Goal: Task Accomplishment & Management: Complete application form

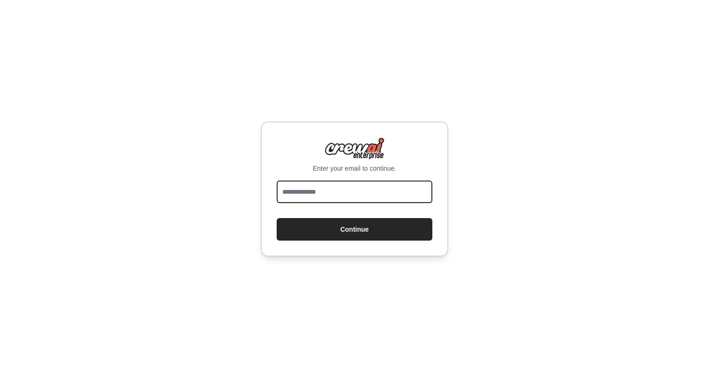
click at [377, 192] on input "email" at bounding box center [355, 192] width 156 height 23
type input "**********"
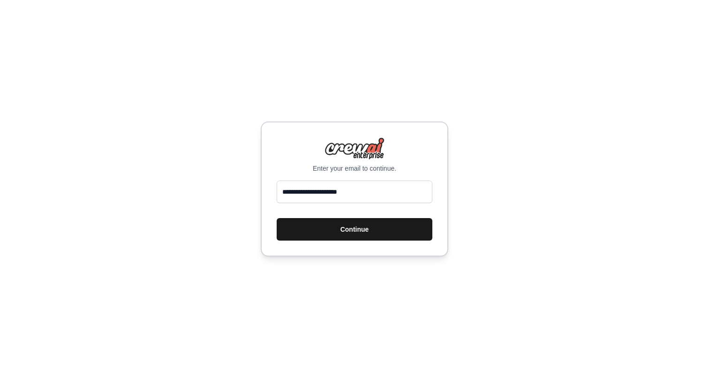
click at [365, 221] on button "Continue" at bounding box center [355, 229] width 156 height 23
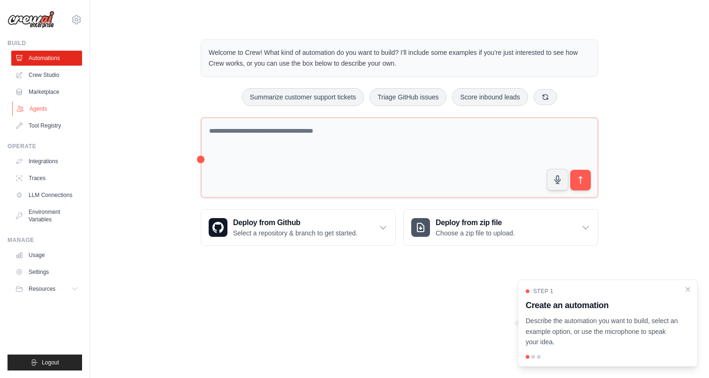
click at [42, 113] on link "Agents" at bounding box center [47, 108] width 71 height 15
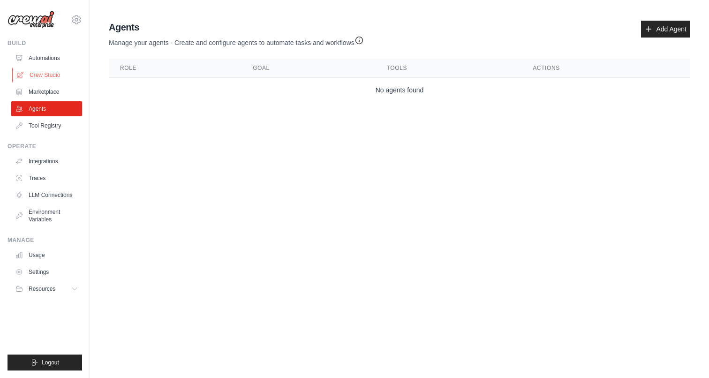
click at [45, 74] on link "Crew Studio" at bounding box center [47, 75] width 71 height 15
click at [46, 77] on link "Crew Studio" at bounding box center [47, 75] width 71 height 15
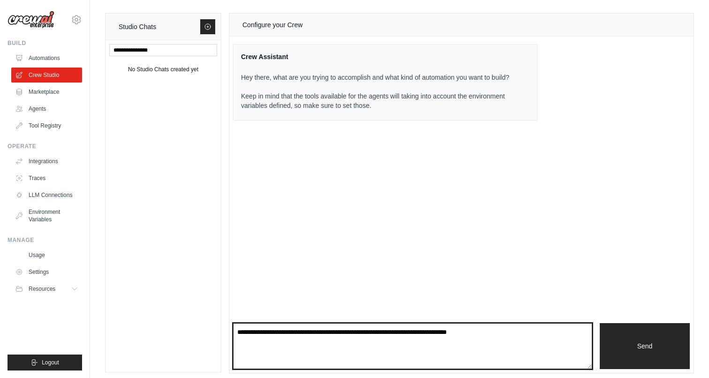
click at [470, 340] on textarea at bounding box center [412, 346] width 359 height 46
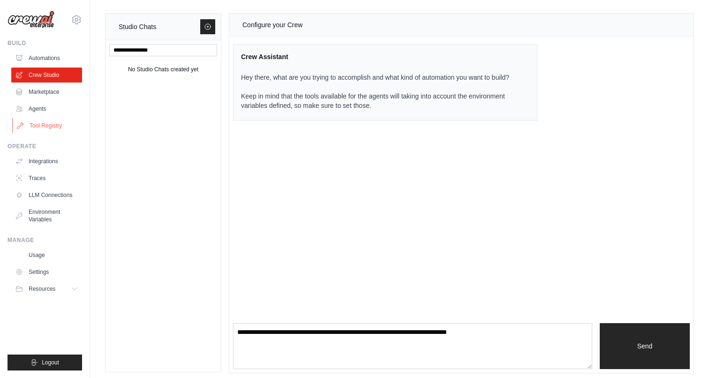
click at [50, 129] on link "Tool Registry" at bounding box center [47, 125] width 71 height 15
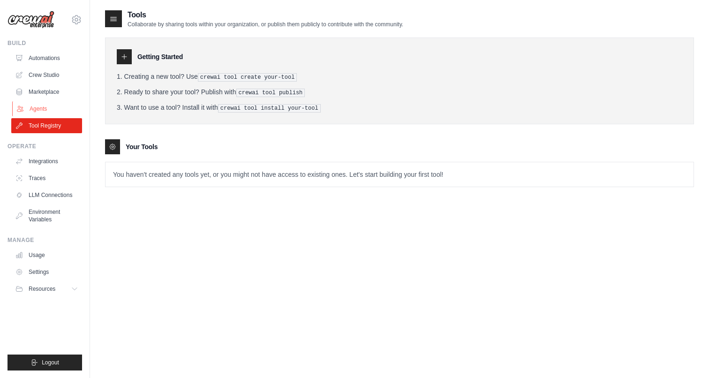
click at [50, 109] on link "Agents" at bounding box center [47, 108] width 71 height 15
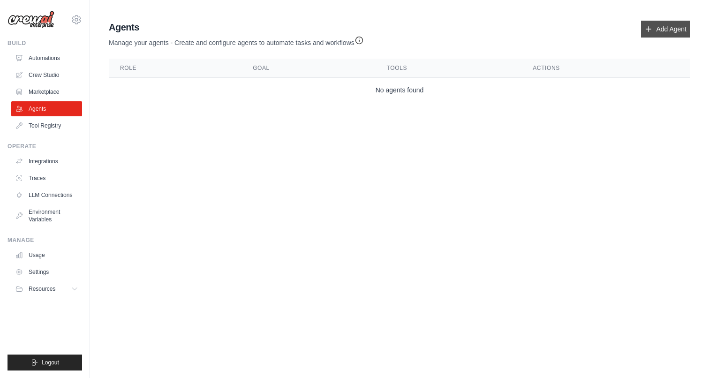
click at [651, 32] on icon at bounding box center [649, 29] width 8 height 8
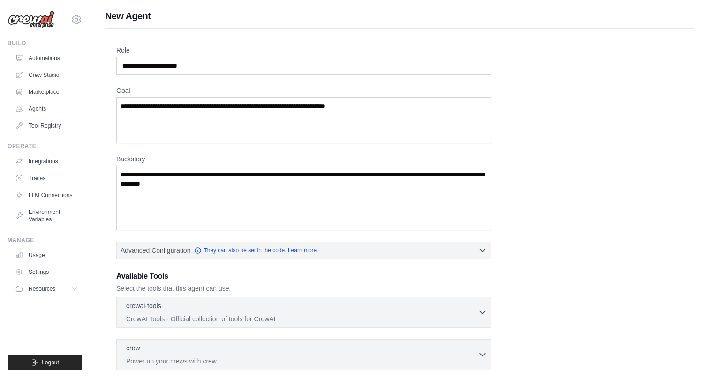
click at [230, 75] on div "Role Goal [GEOGRAPHIC_DATA] Advanced Configuration They can also be set in the …" at bounding box center [399, 253] width 567 height 416
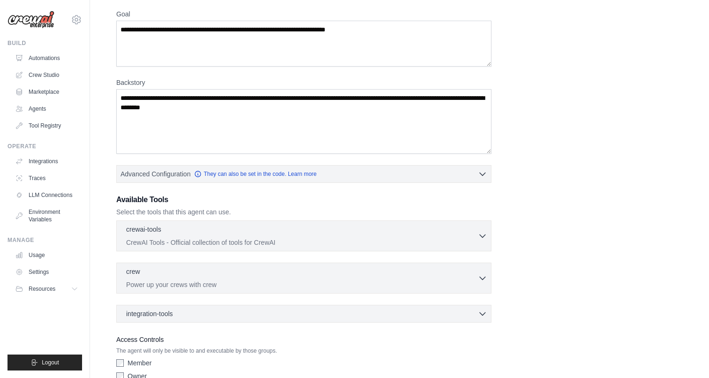
scroll to position [107, 0]
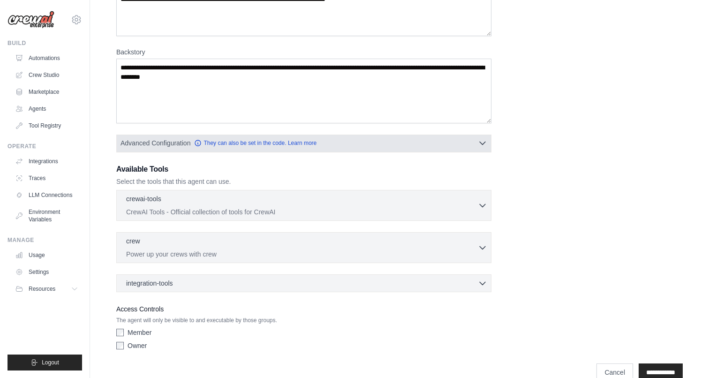
click at [350, 146] on button "Advanced Configuration They can also be set in the code. Learn more" at bounding box center [304, 143] width 374 height 17
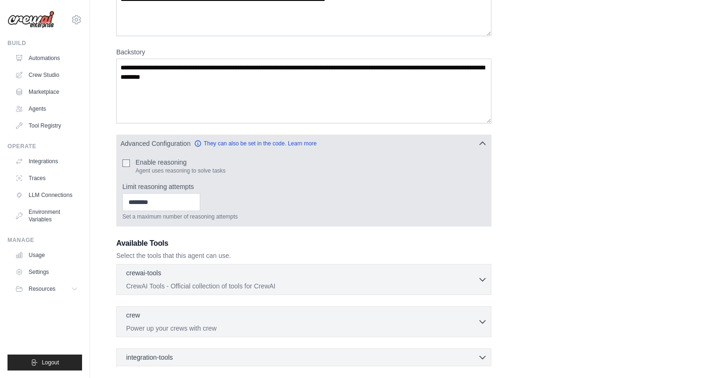
click at [153, 161] on label "Enable reasoning" at bounding box center [181, 162] width 90 height 9
click at [141, 164] on label "Enable reasoning" at bounding box center [181, 162] width 90 height 9
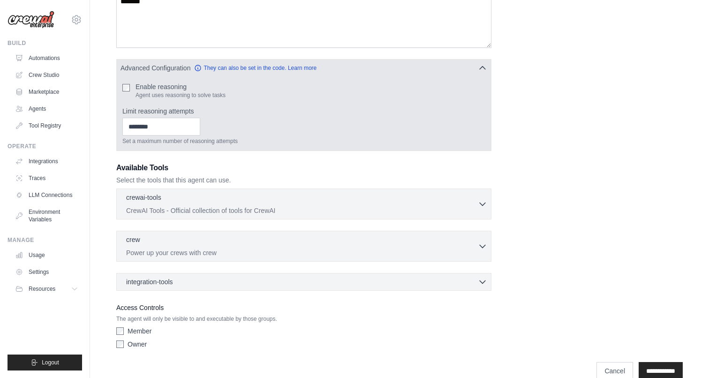
scroll to position [196, 0]
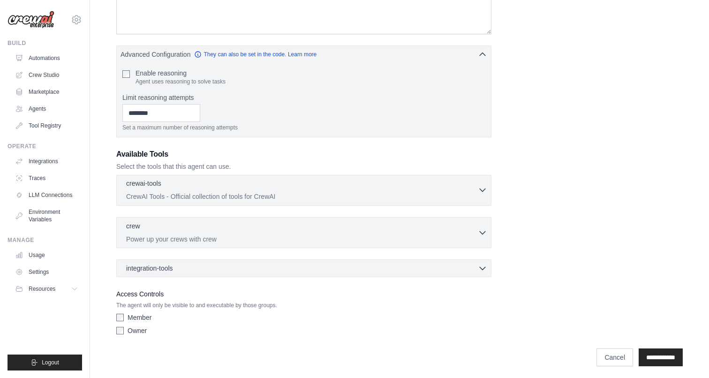
click at [191, 197] on p "CrewAI Tools - Official collection of tools for CrewAI" at bounding box center [302, 196] width 352 height 9
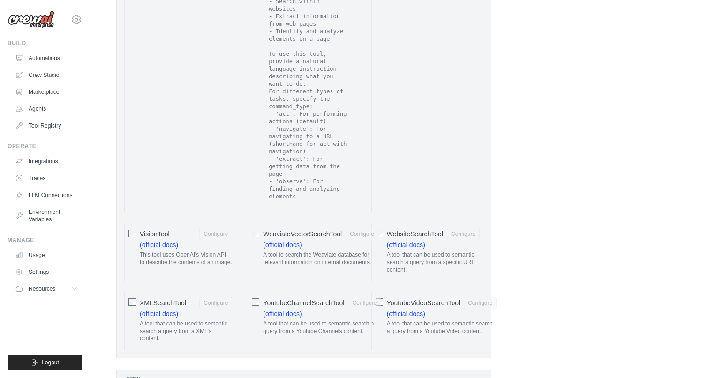
scroll to position [1914, 0]
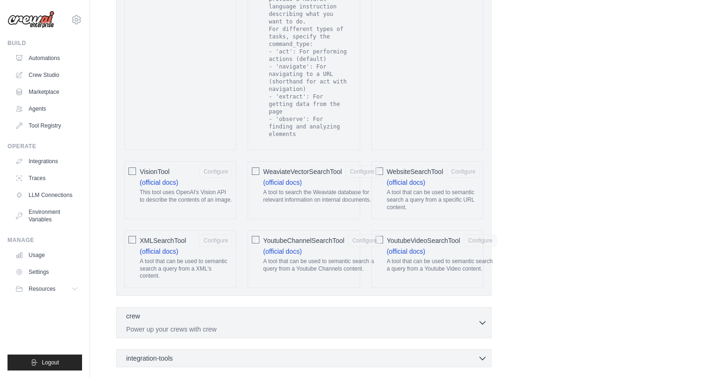
click at [127, 161] on div "VisionTool Configure (official docs) This tool uses OpenAI's Vision API to desc…" at bounding box center [180, 190] width 112 height 58
click at [386, 161] on div "WebsiteSearchTool Configure (official docs) A tool that can be used to semantic…" at bounding box center [427, 190] width 112 height 58
click at [225, 166] on label "VisionTool Configure (official docs) This tool uses OpenAI's Vision API to desc…" at bounding box center [186, 187] width 92 height 42
click at [217, 165] on button "Configure" at bounding box center [215, 171] width 33 height 12
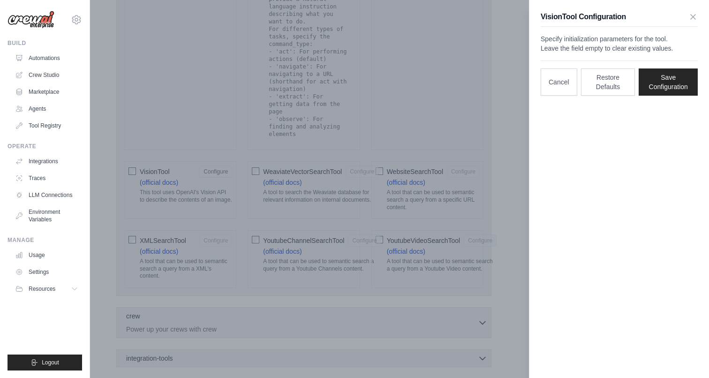
click at [217, 124] on div at bounding box center [354, 189] width 709 height 378
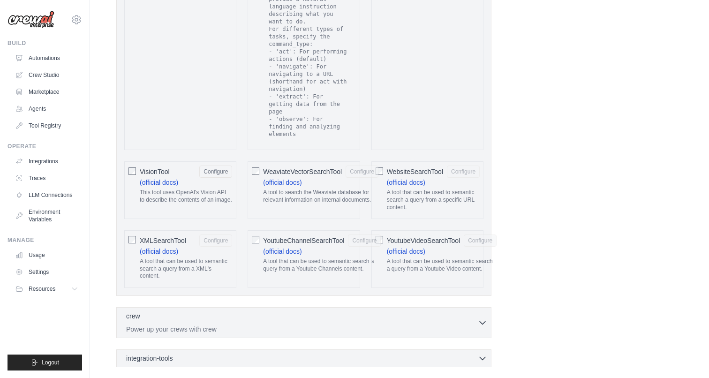
click at [145, 167] on span "VisionTool" at bounding box center [155, 171] width 30 height 9
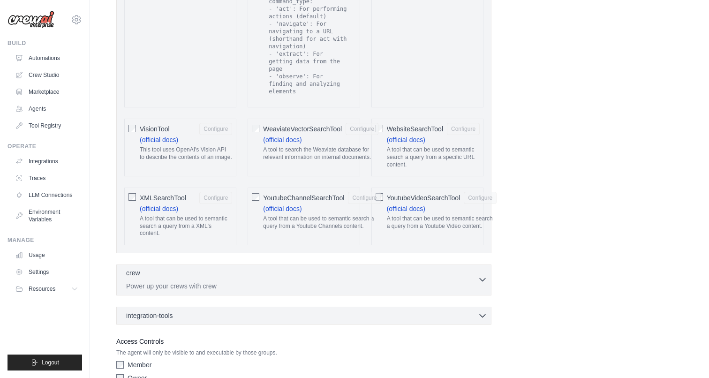
scroll to position [1956, 0]
click at [174, 282] on p "Power up your crews with crew" at bounding box center [302, 286] width 352 height 9
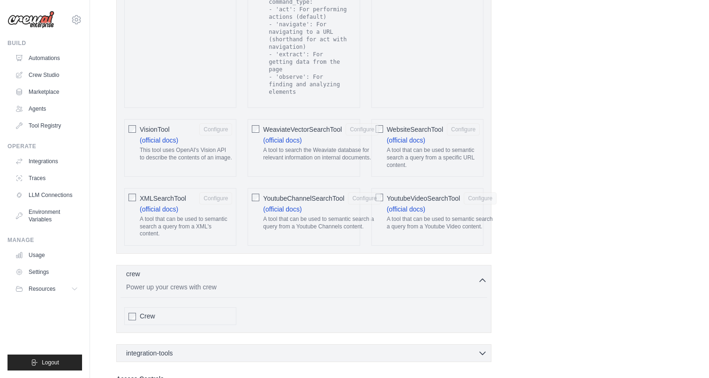
click at [170, 311] on div "Crew" at bounding box center [186, 315] width 92 height 9
click at [166, 348] on span "integration-tools" at bounding box center [149, 352] width 47 height 9
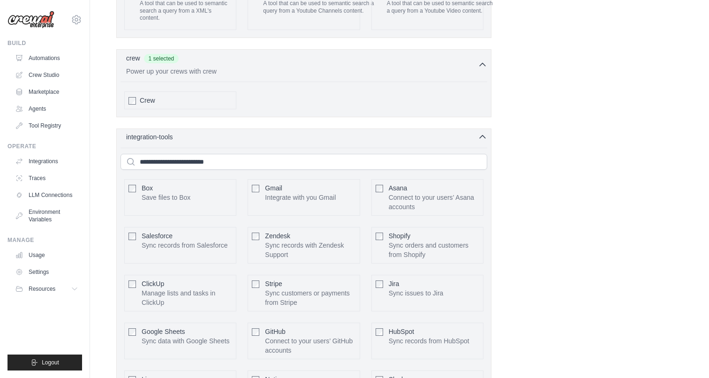
scroll to position [2260, 0]
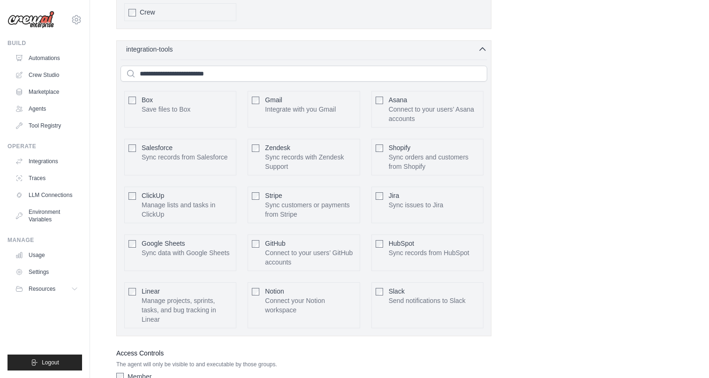
click at [275, 105] on p "Integrate with you Gmail" at bounding box center [300, 109] width 71 height 9
click at [177, 105] on p "Save files to Box" at bounding box center [166, 109] width 49 height 9
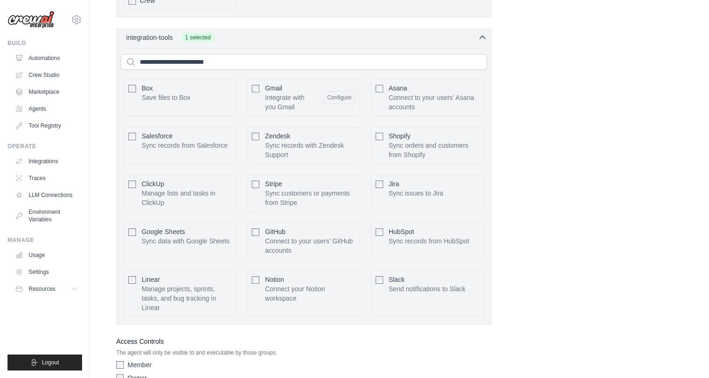
scroll to position [2271, 0]
click at [392, 276] on span "Slack" at bounding box center [397, 280] width 16 height 8
click at [158, 349] on p "The agent will only be visible to and executable by those groups." at bounding box center [303, 353] width 375 height 8
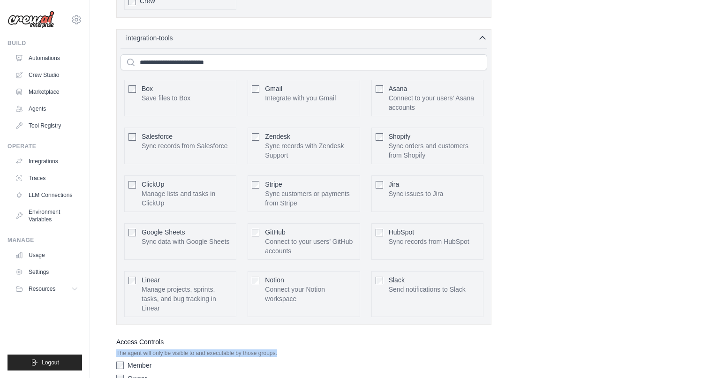
click at [158, 349] on p "The agent will only be visible to and executable by those groups." at bounding box center [303, 353] width 375 height 8
click at [144, 361] on label "Member" at bounding box center [140, 365] width 24 height 9
click at [134, 374] on label "Owner" at bounding box center [137, 378] width 19 height 9
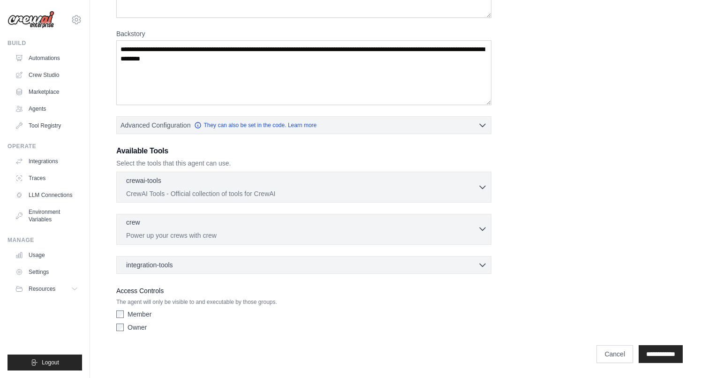
scroll to position [197, 0]
click at [476, 186] on div "crewai-tools 0 selected" at bounding box center [302, 180] width 352 height 11
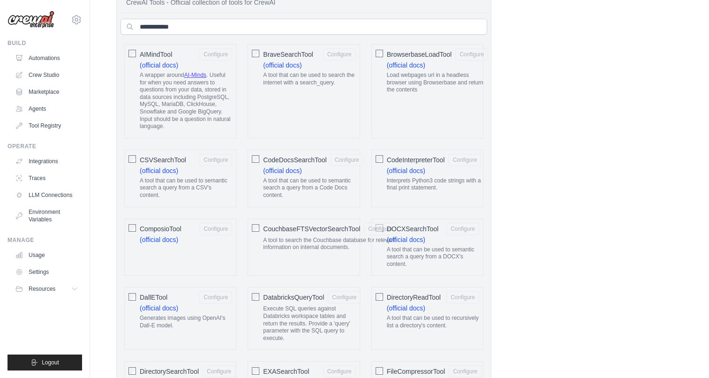
scroll to position [182, 0]
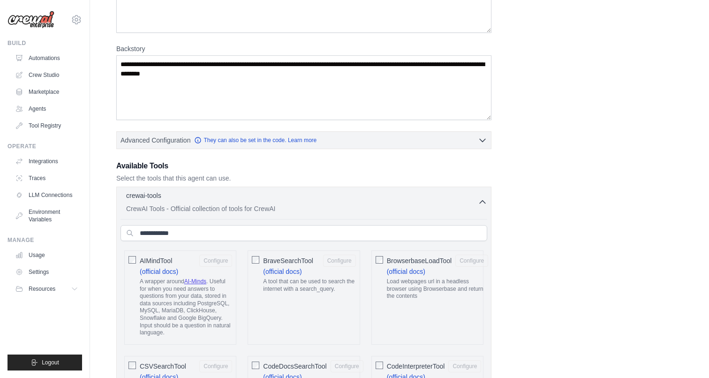
click at [221, 240] on input "text" at bounding box center [304, 233] width 367 height 16
click at [222, 240] on input "text" at bounding box center [304, 233] width 367 height 16
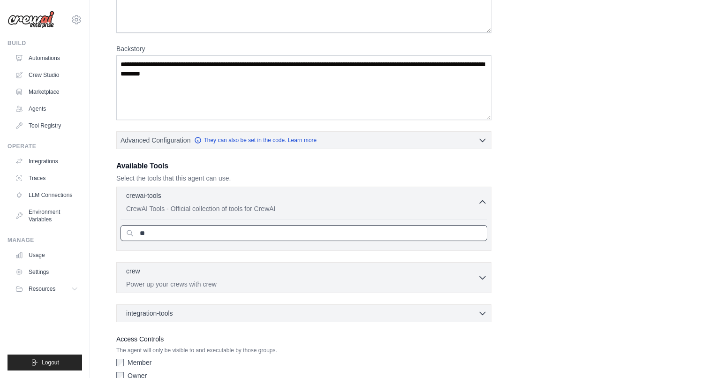
type input "*"
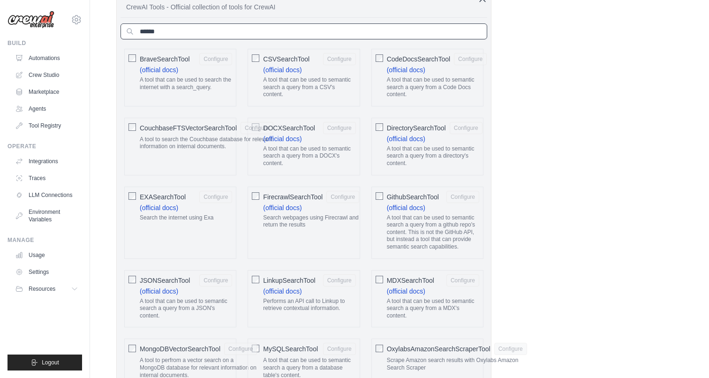
scroll to position [201, 0]
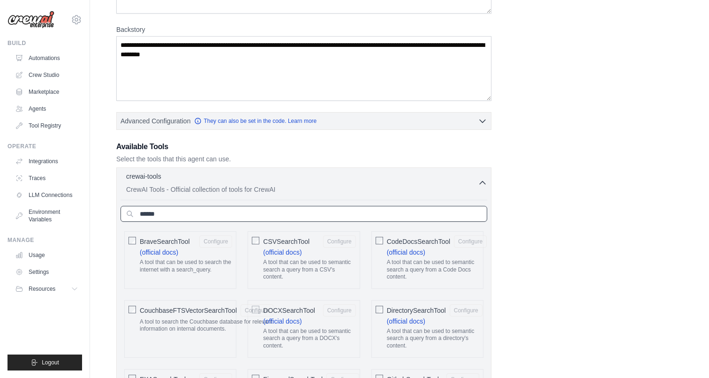
type input "******"
click at [260, 242] on div "CSVSearchTool Configure (official docs) A tool that can be used to semantic sea…" at bounding box center [304, 260] width 112 height 58
click at [330, 242] on button "Configure" at bounding box center [339, 241] width 33 height 12
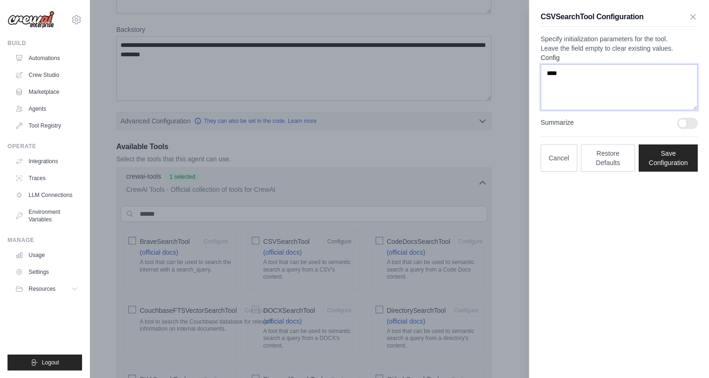
click at [600, 110] on textarea "****" at bounding box center [619, 87] width 157 height 46
click at [679, 168] on button "Save Configuration" at bounding box center [668, 157] width 59 height 27
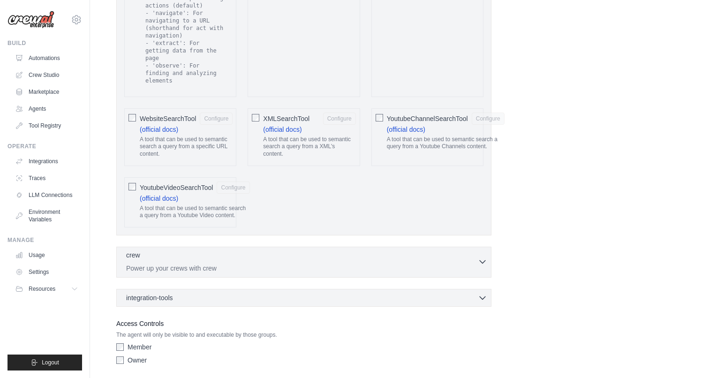
scroll to position [1283, 0]
click at [431, 251] on div "crew 0 selected" at bounding box center [302, 256] width 352 height 11
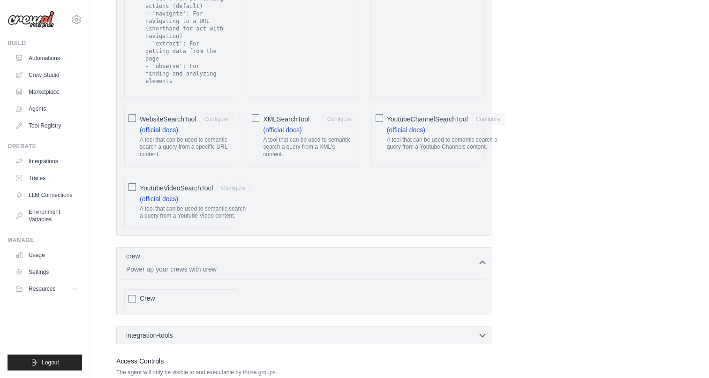
click at [167, 294] on div "Crew" at bounding box center [186, 298] width 92 height 9
click at [212, 330] on div "integration-tools 0 selected" at bounding box center [306, 334] width 361 height 9
click at [162, 289] on div "Crew" at bounding box center [180, 298] width 112 height 18
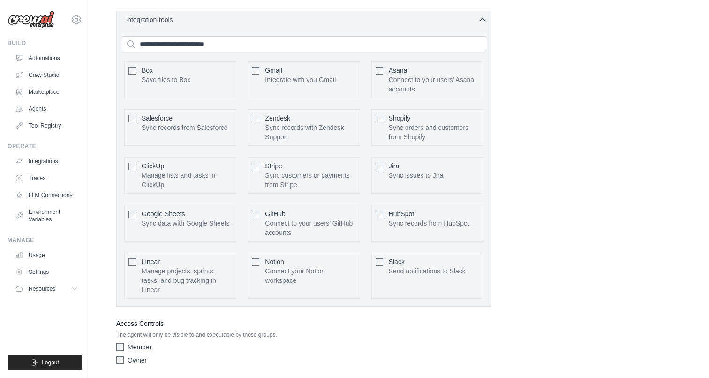
scroll to position [1598, 0]
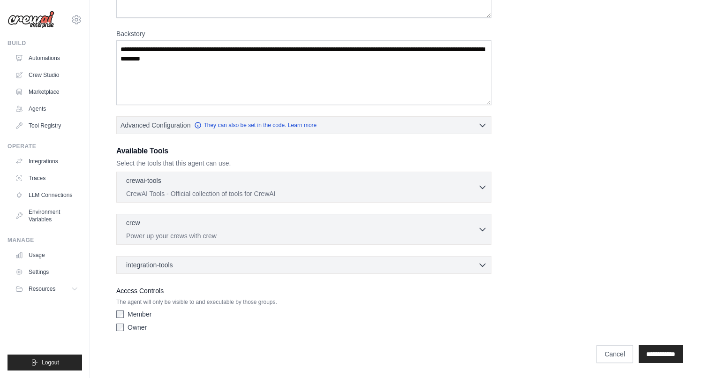
scroll to position [0, 0]
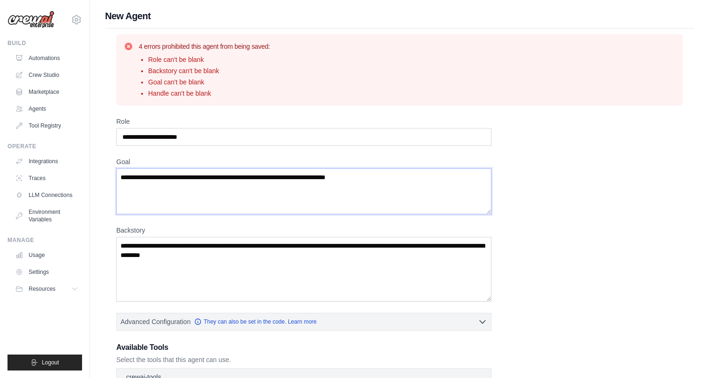
click at [248, 188] on textarea "Goal" at bounding box center [303, 191] width 375 height 46
type textarea "**********"
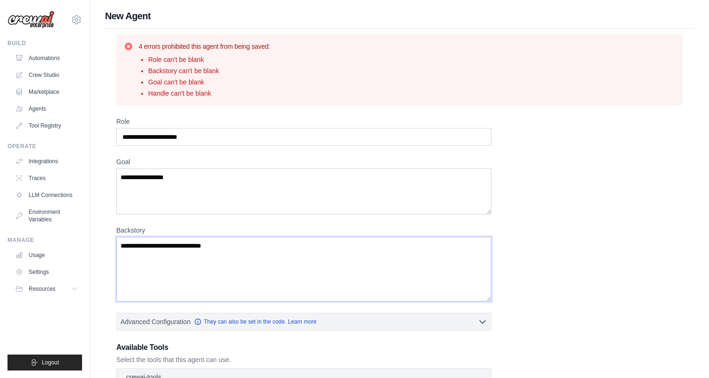
type textarea "**********"
click at [237, 145] on input "Role" at bounding box center [303, 137] width 375 height 18
type input "**********"
click at [209, 97] on li "Handle can't be blank" at bounding box center [209, 93] width 122 height 9
click at [159, 66] on ul "Role can't be blank Backstory can't be blank Goal can't be blank Handle can't b…" at bounding box center [204, 76] width 131 height 43
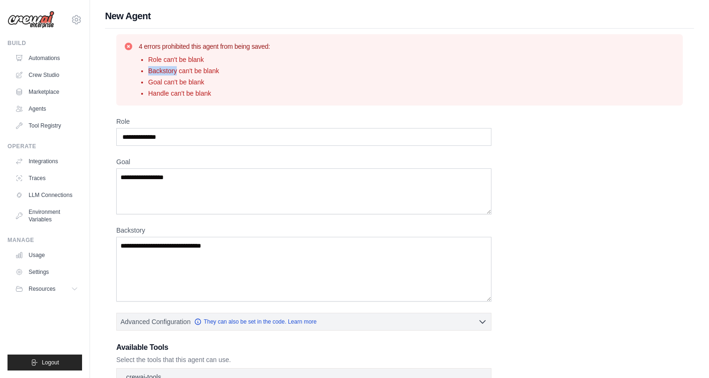
click at [159, 66] on ul "Role can't be blank Backstory can't be blank Goal can't be blank Handle can't b…" at bounding box center [204, 76] width 131 height 43
click at [174, 77] on li "Goal can't be blank" at bounding box center [209, 81] width 122 height 9
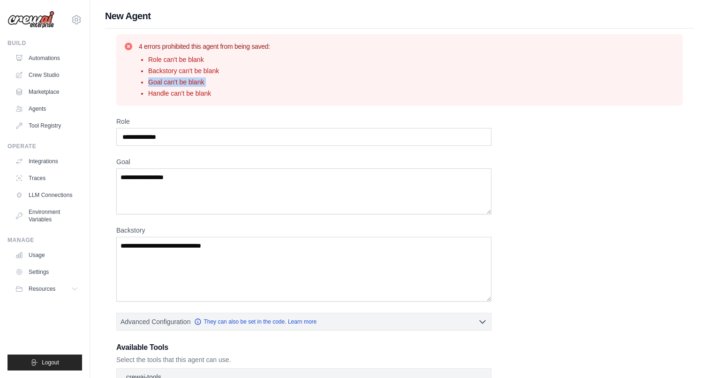
scroll to position [2, 0]
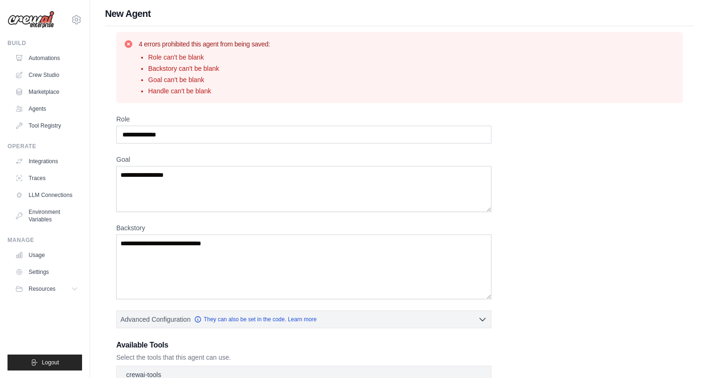
click at [178, 87] on li "Handle can't be blank" at bounding box center [209, 90] width 122 height 9
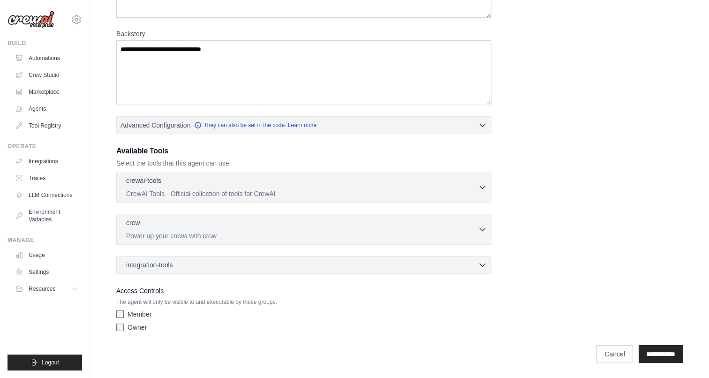
scroll to position [197, 0]
click at [173, 189] on p "CrewAI Tools - Official collection of tools for CrewAI" at bounding box center [302, 193] width 352 height 9
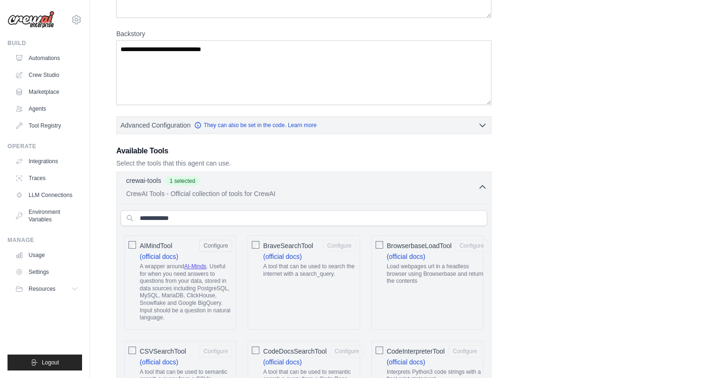
click at [216, 254] on label "AIMindTool Configure (official docs) A wrapper around AI-Minds . Useful for whe…" at bounding box center [186, 283] width 92 height 86
click at [149, 239] on div "AIMindTool Configure (official docs) A wrapper around AI-Minds . Useful for whe…" at bounding box center [180, 282] width 112 height 94
click at [150, 242] on span "AIMindTool" at bounding box center [156, 245] width 32 height 9
click at [156, 244] on span "AIMindTool" at bounding box center [156, 245] width 32 height 9
click at [161, 244] on span "AIMindTool" at bounding box center [156, 245] width 32 height 9
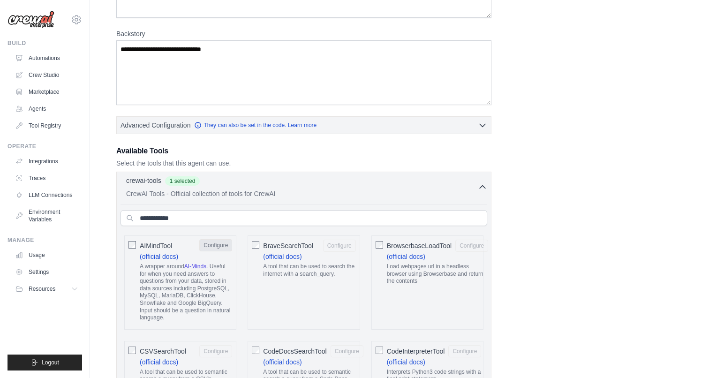
click at [212, 245] on button "Configure" at bounding box center [215, 245] width 33 height 12
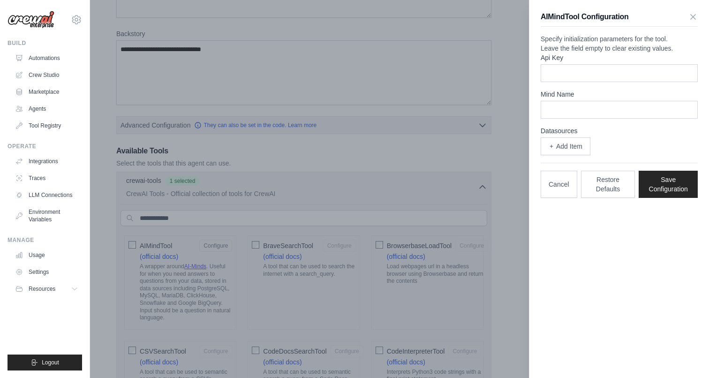
click at [500, 219] on div at bounding box center [354, 189] width 709 height 378
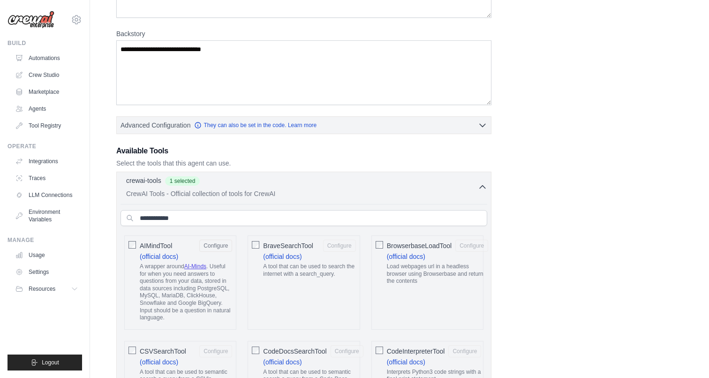
click at [145, 250] on span "AIMindTool" at bounding box center [156, 245] width 32 height 9
click at [157, 352] on span "CSVSearchTool" at bounding box center [163, 351] width 46 height 9
click at [215, 347] on button "Configure" at bounding box center [215, 351] width 33 height 12
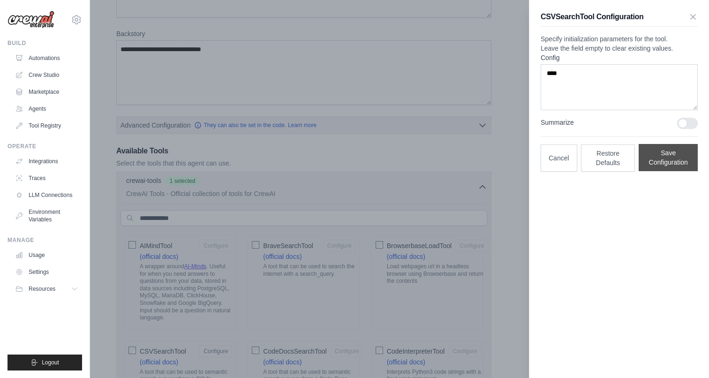
click at [681, 167] on button "Save Configuration" at bounding box center [668, 157] width 59 height 27
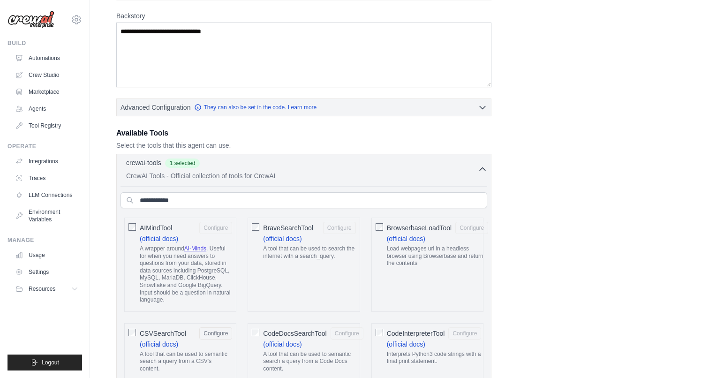
scroll to position [199, 0]
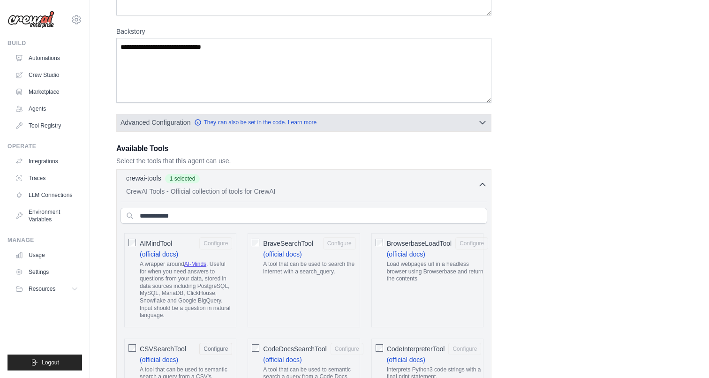
click at [475, 118] on button "Advanced Configuration They can also be set in the code. Learn more" at bounding box center [304, 122] width 374 height 17
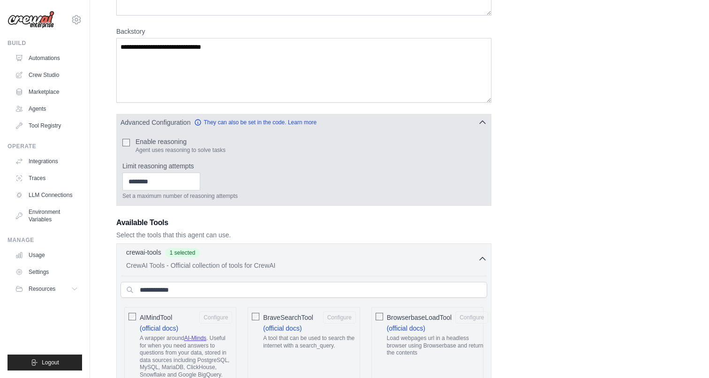
click at [475, 118] on button "Advanced Configuration They can also be set in the code. Learn more" at bounding box center [304, 122] width 374 height 17
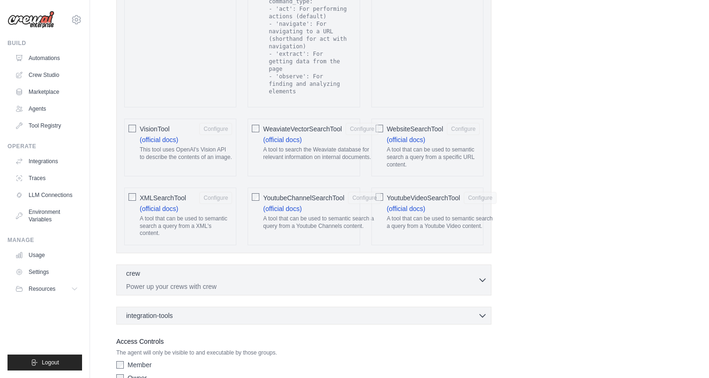
scroll to position [1953, 0]
click at [482, 314] on icon "button" at bounding box center [483, 315] width 6 height 3
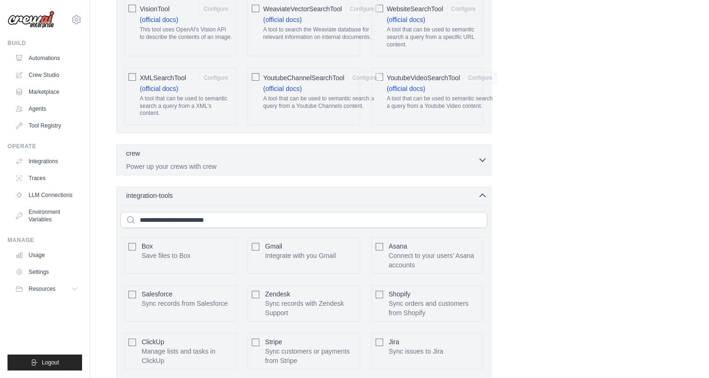
scroll to position [2075, 0]
click at [450, 189] on div "integration-tools 0 selected" at bounding box center [306, 193] width 361 height 9
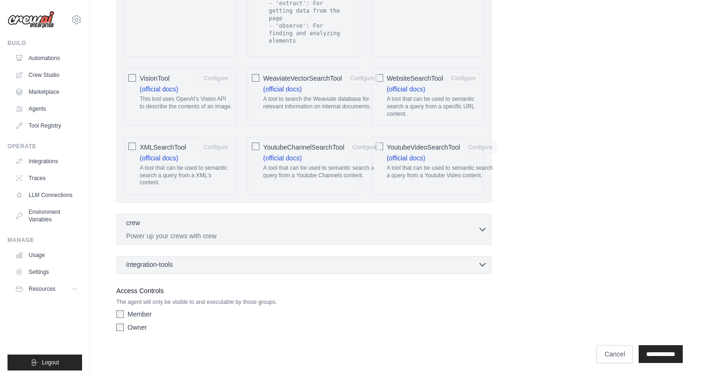
scroll to position [1953, 0]
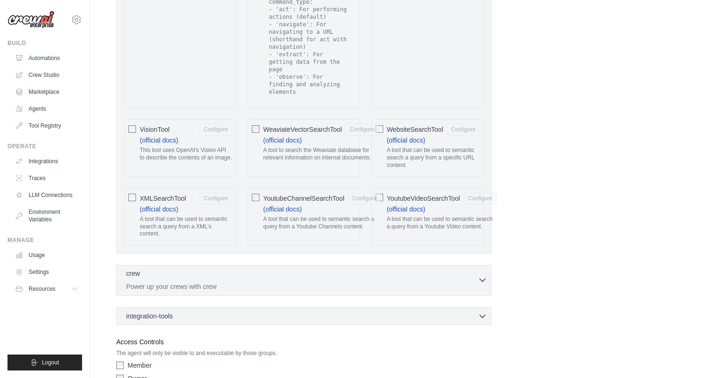
click at [466, 269] on div "crew 0 selected" at bounding box center [302, 274] width 352 height 11
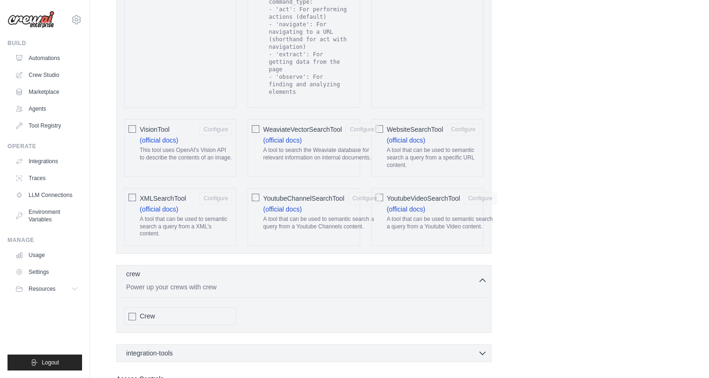
click at [187, 311] on div "Crew" at bounding box center [186, 315] width 92 height 9
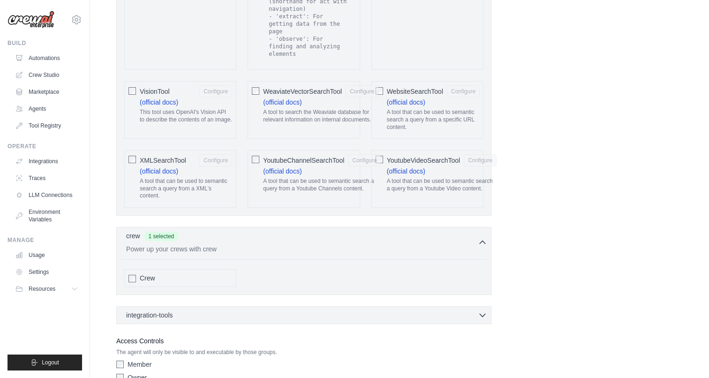
scroll to position [1990, 0]
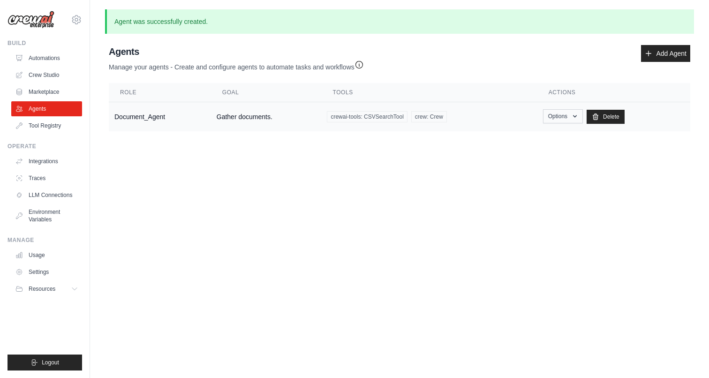
click at [571, 113] on button "Options" at bounding box center [563, 116] width 40 height 14
click at [530, 142] on link "Show" at bounding box center [549, 137] width 68 height 17
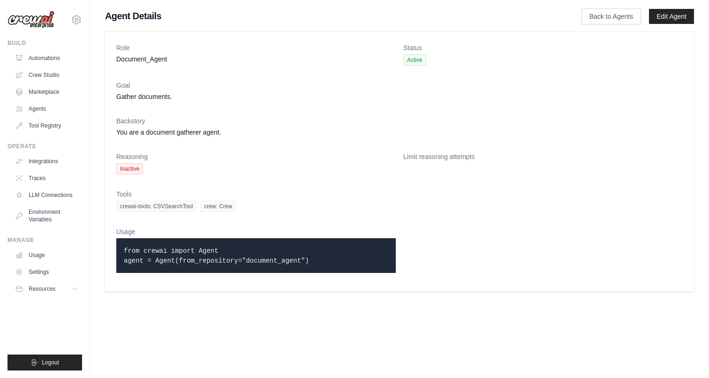
click at [304, 262] on code "from crewai import Agent agent = Agent(from_repository="document_agent")" at bounding box center [216, 255] width 185 height 17
drag, startPoint x: 134, startPoint y: 250, endPoint x: 279, endPoint y: 263, distance: 146.0
click at [279, 263] on code "from crewai import Agent agent = Agent(from_repository="document_agent")" at bounding box center [216, 255] width 185 height 17
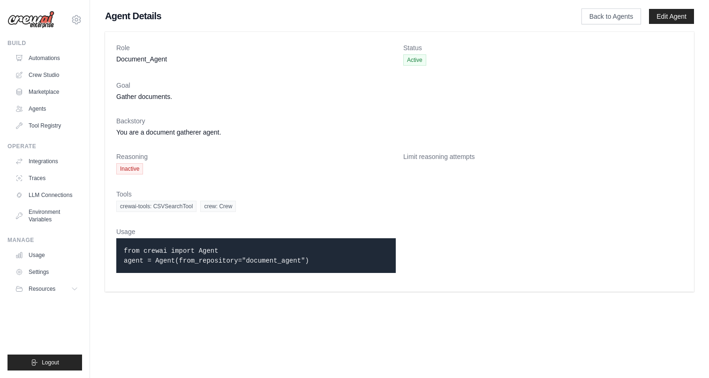
click at [279, 263] on code "from crewai import Agent agent = Agent(from_repository="document_agent")" at bounding box center [216, 255] width 185 height 17
click at [604, 10] on link "Back to Agents" at bounding box center [612, 16] width 60 height 16
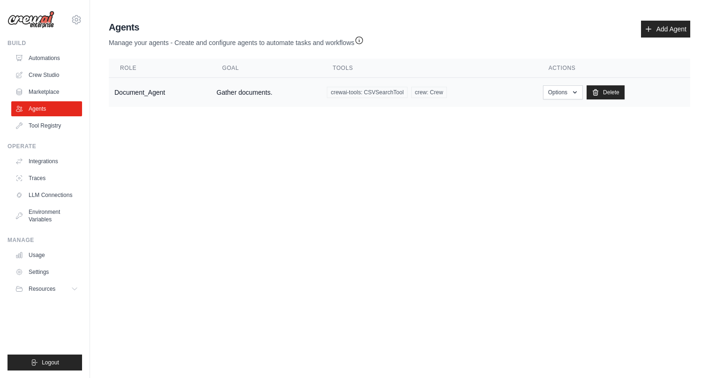
click at [440, 100] on td "crewai-tools: CSVSearchTool crew: Crew" at bounding box center [429, 93] width 216 height 30
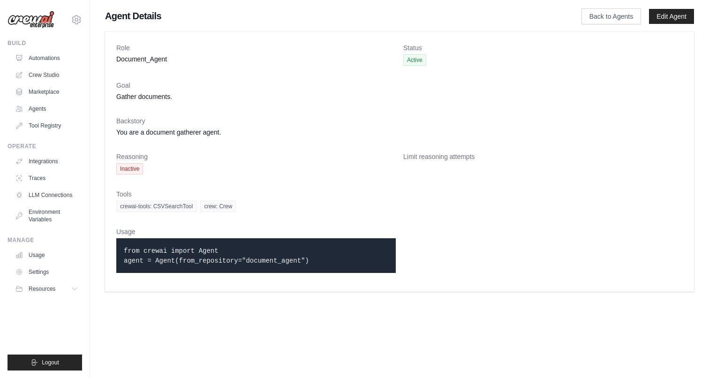
click at [309, 257] on code "from crewai import Agent agent = Agent(from_repository="document_agent")" at bounding box center [216, 255] width 185 height 17
click at [258, 261] on code "from crewai import Agent agent = Agent(from_repository="document_agent")" at bounding box center [216, 255] width 185 height 17
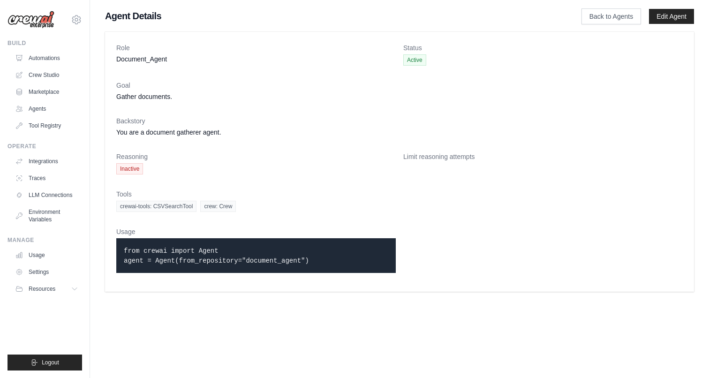
drag, startPoint x: 124, startPoint y: 250, endPoint x: 280, endPoint y: 262, distance: 157.1
click at [279, 261] on code "from crewai import Agent agent = Agent(from_repository="document_agent")" at bounding box center [216, 255] width 185 height 17
click at [280, 262] on code "from crewai import Agent agent = Agent(from_repository="document_agent")" at bounding box center [216, 255] width 185 height 17
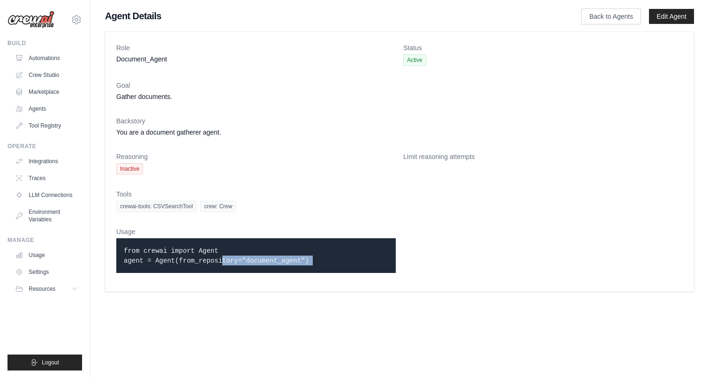
click at [268, 255] on p "from crewai import Agent agent = Agent(from_repository="document_agent")" at bounding box center [256, 256] width 265 height 20
click at [530, 100] on dd "Gather documents." at bounding box center [399, 96] width 567 height 9
click at [627, 17] on link "Back to Agents" at bounding box center [612, 16] width 60 height 16
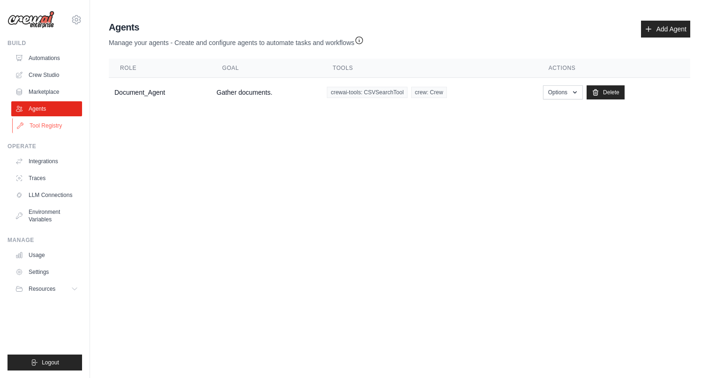
click at [51, 126] on link "Tool Registry" at bounding box center [47, 125] width 71 height 15
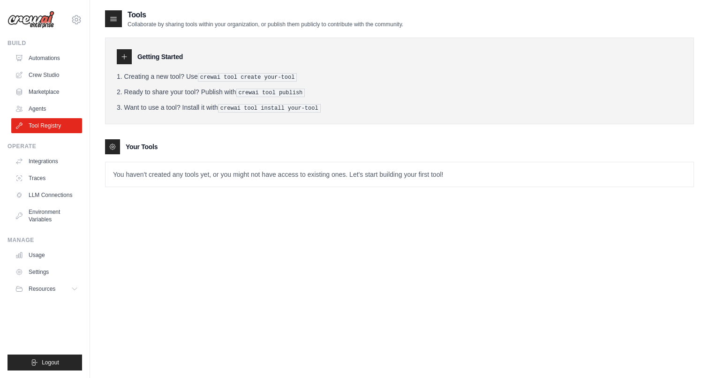
click at [170, 165] on p "You haven't created any tools yet, or you might not have access to existing one…" at bounding box center [400, 174] width 588 height 24
click at [177, 175] on p "You haven't created any tools yet, or you might not have access to existing one…" at bounding box center [400, 174] width 588 height 24
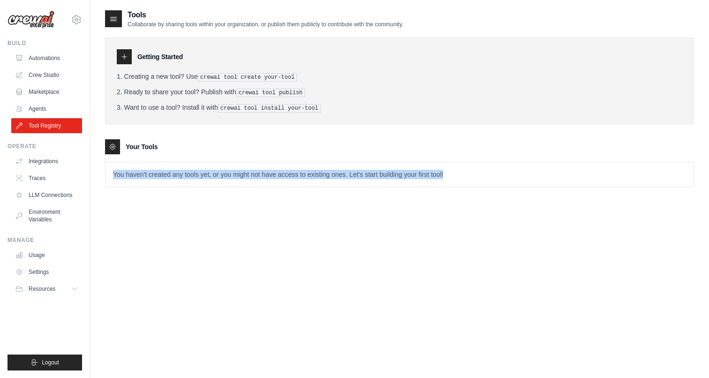
click at [177, 175] on p "You haven't created any tools yet, or you might not have access to existing one…" at bounding box center [400, 174] width 588 height 24
click at [50, 162] on link "Integrations" at bounding box center [47, 161] width 71 height 15
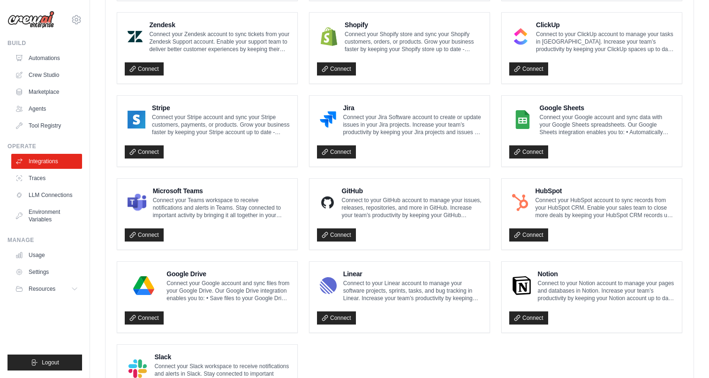
scroll to position [492, 0]
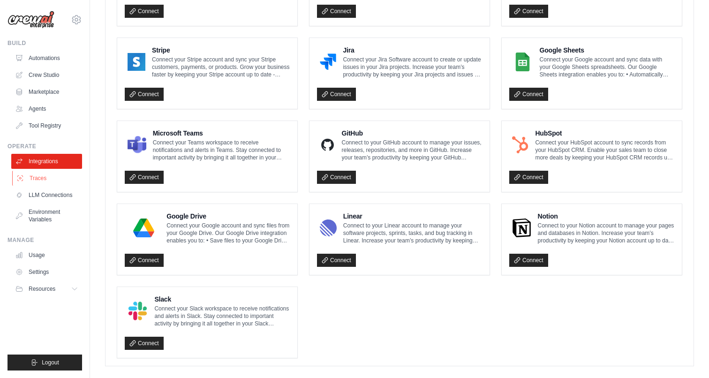
click at [61, 179] on link "Traces" at bounding box center [47, 178] width 71 height 15
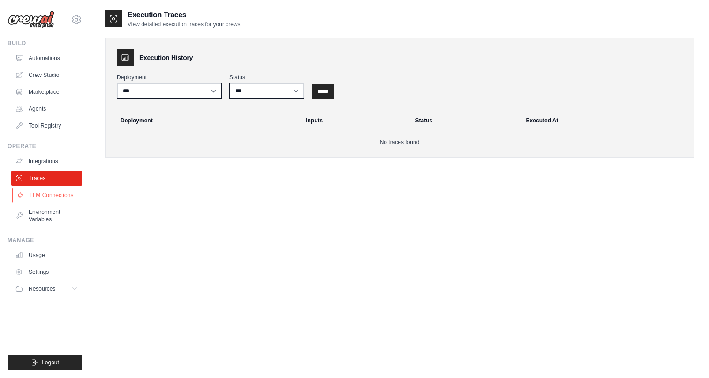
click at [55, 193] on link "LLM Connections" at bounding box center [47, 195] width 71 height 15
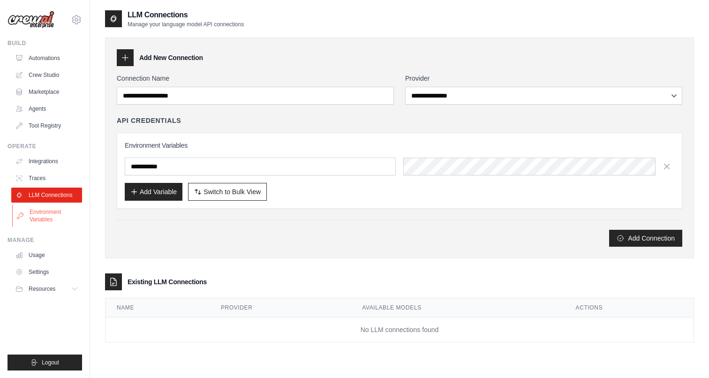
click at [54, 212] on link "Environment Variables" at bounding box center [47, 215] width 71 height 23
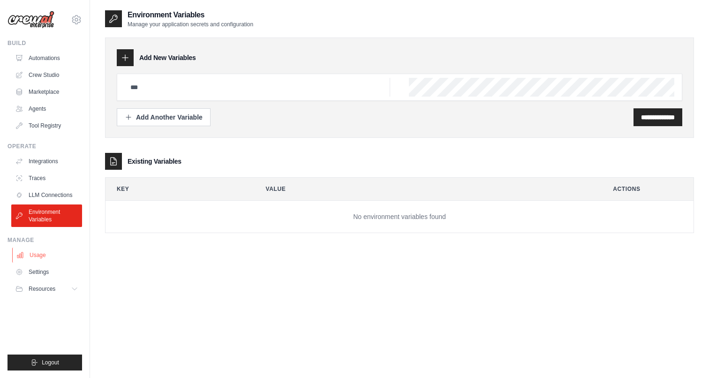
click at [58, 254] on link "Usage" at bounding box center [47, 255] width 71 height 15
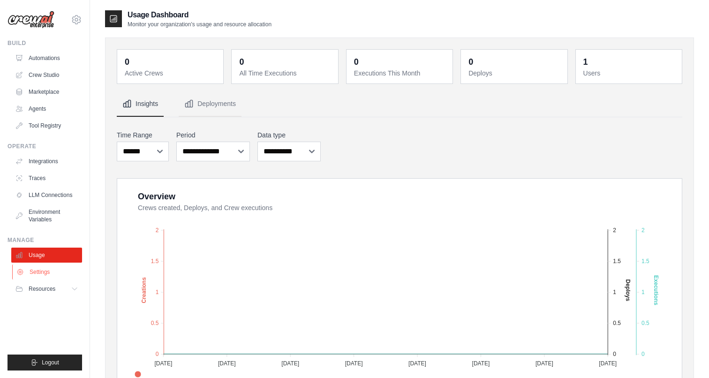
click at [53, 275] on link "Settings" at bounding box center [47, 272] width 71 height 15
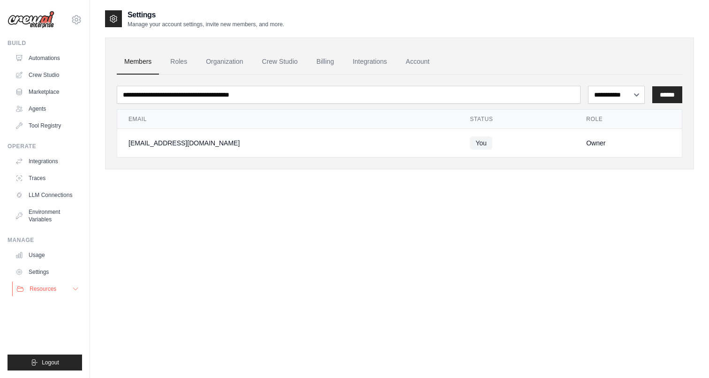
click at [45, 284] on button "Resources" at bounding box center [47, 288] width 71 height 15
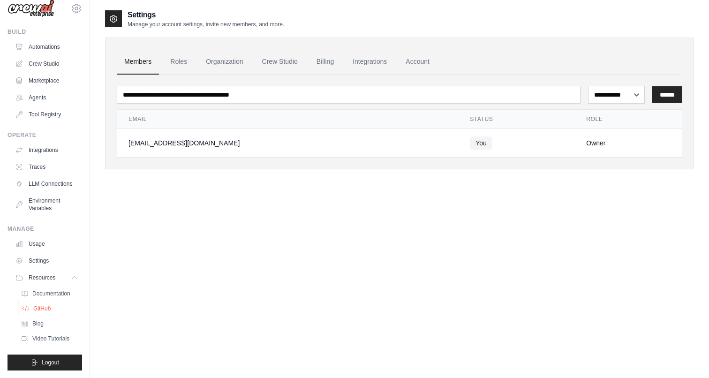
scroll to position [11, 0]
click at [61, 296] on span "Documentation" at bounding box center [52, 294] width 38 height 8
